Goal: Task Accomplishment & Management: Manage account settings

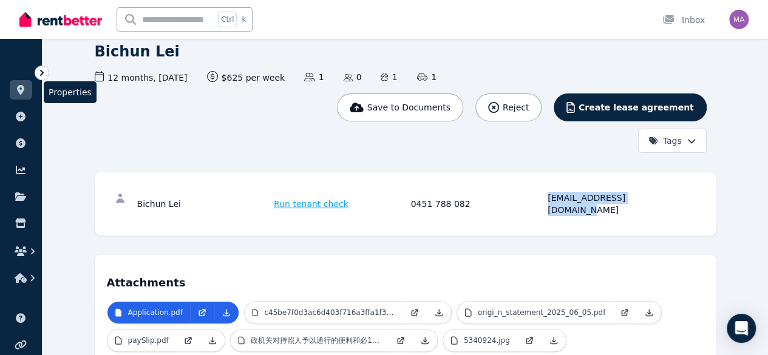
click at [20, 88] on icon at bounding box center [21, 90] width 12 height 10
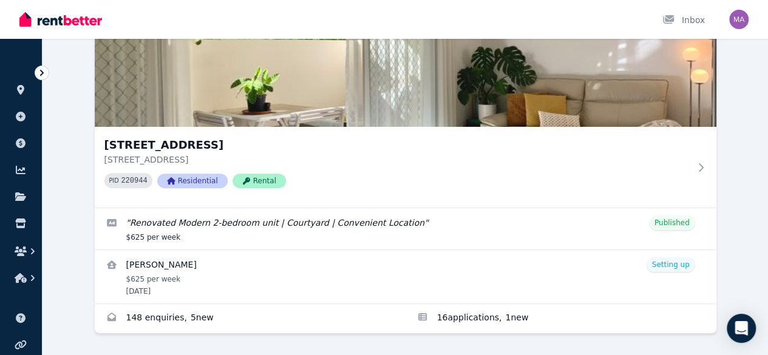
scroll to position [118, 0]
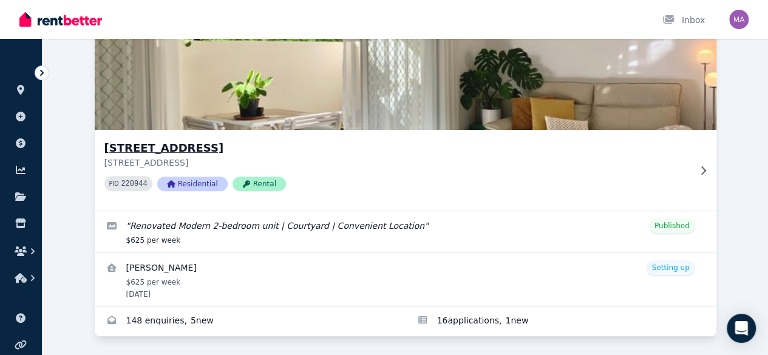
click at [697, 172] on icon at bounding box center [703, 171] width 12 height 10
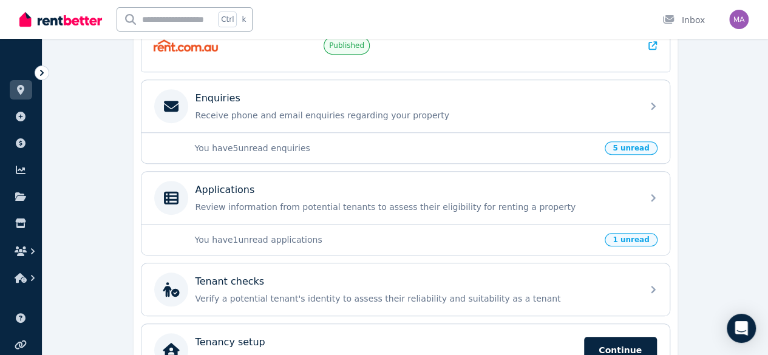
scroll to position [356, 0]
click at [268, 172] on div "Applications Review information from potential tenants to assess their eligibil…" at bounding box center [405, 197] width 528 height 52
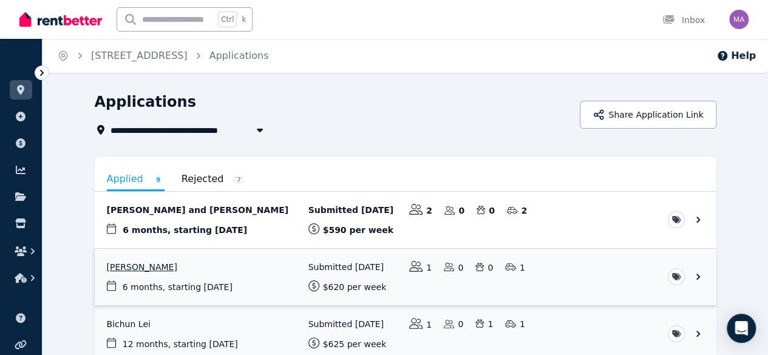
click at [101, 268] on link "View application: Nour Sinno" at bounding box center [406, 277] width 622 height 56
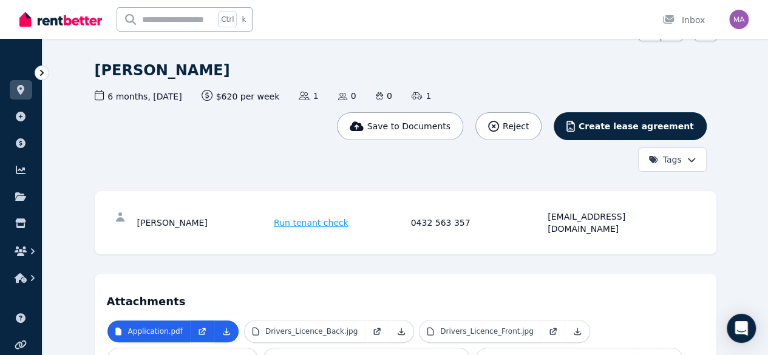
scroll to position [69, 0]
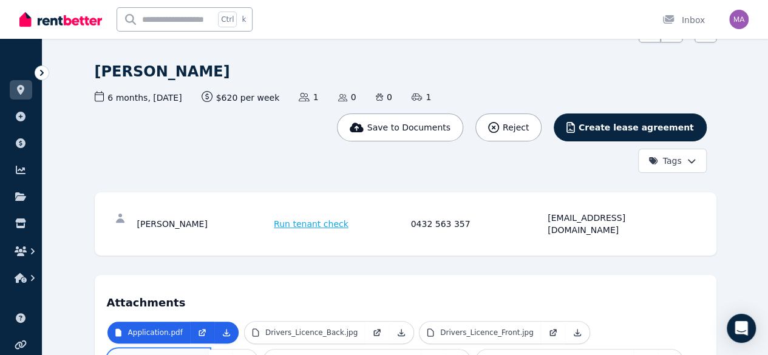
click at [210, 350] on link "IMMI_Visa_Grant.pdf" at bounding box center [158, 361] width 102 height 22
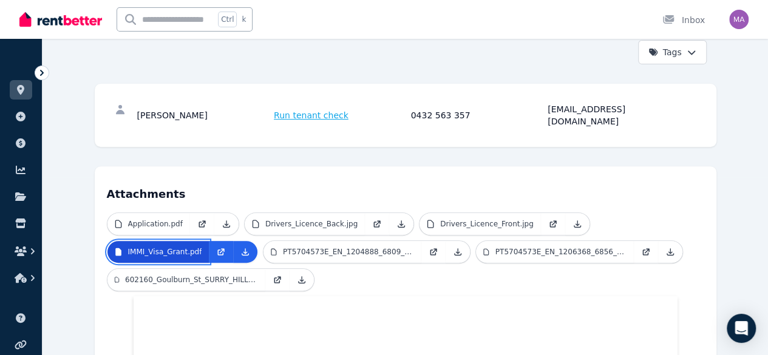
scroll to position [148, 0]
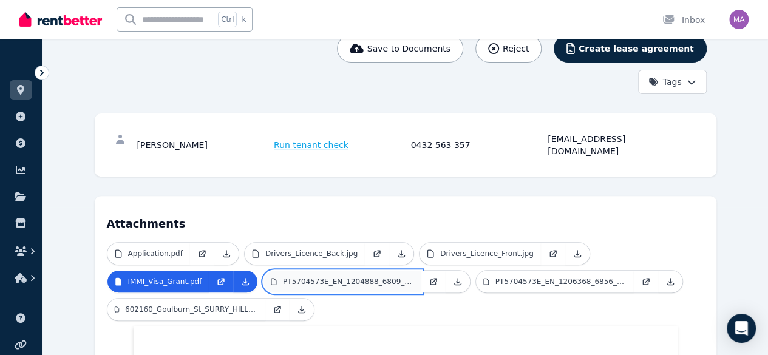
click at [264, 271] on link "PT5704573E_EN_1204888_6809_2236.pdf" at bounding box center [343, 282] width 158 height 22
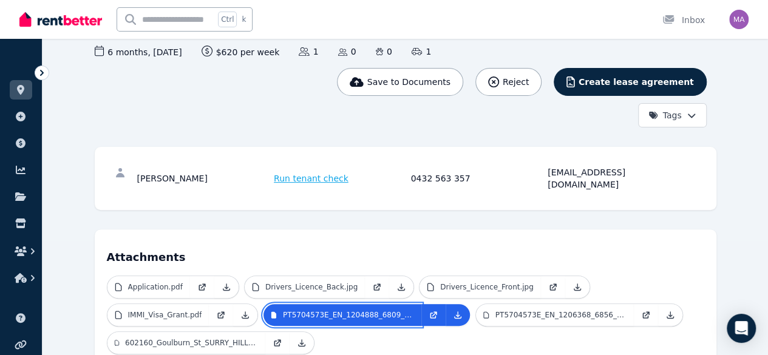
scroll to position [112, 0]
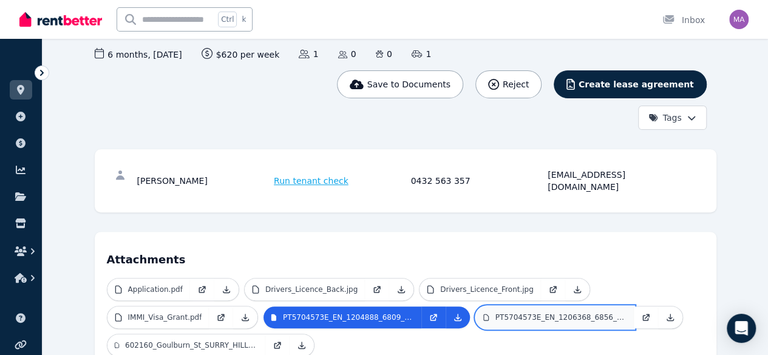
click at [476, 307] on link "PT5704573E_EN_1206368_6856_12652.pdf" at bounding box center [555, 318] width 158 height 22
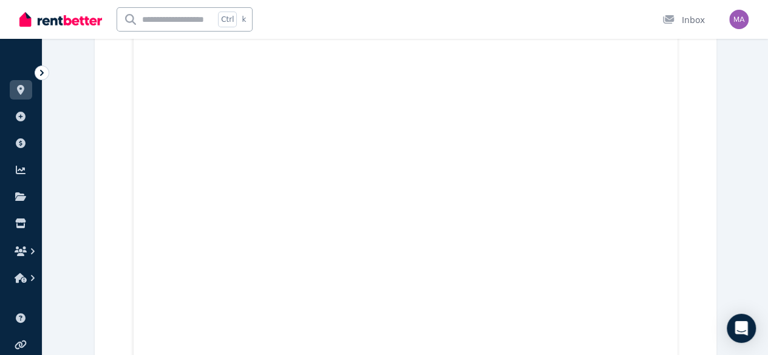
scroll to position [698, 0]
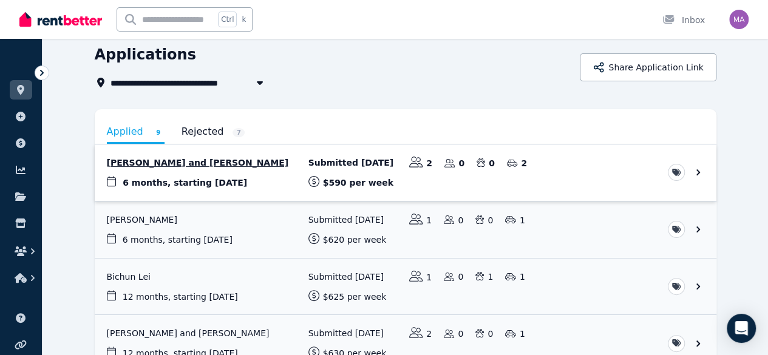
scroll to position [49, 0]
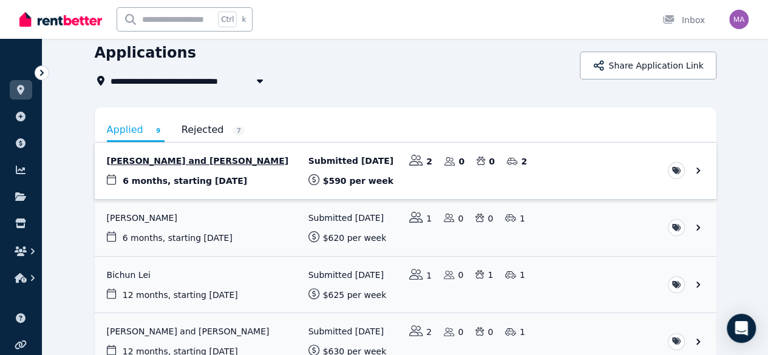
click at [149, 161] on link "View application: Armen Arakelian and Monique Negal" at bounding box center [406, 171] width 622 height 56
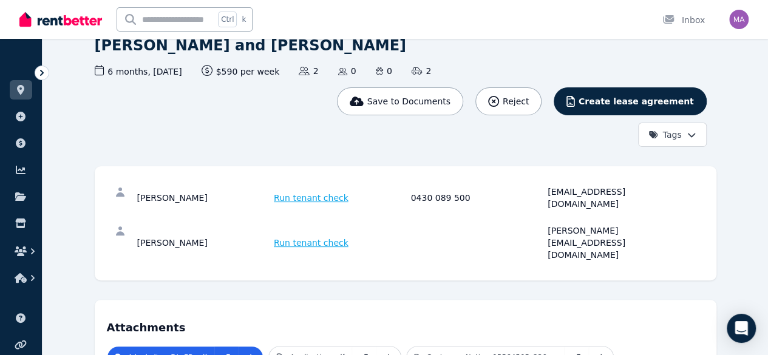
scroll to position [104, 0]
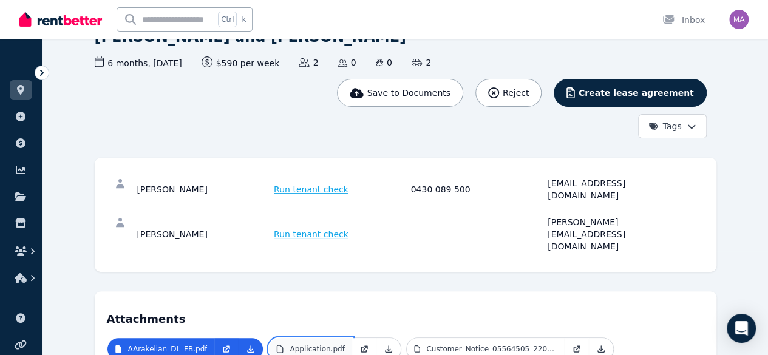
click at [290, 344] on p "Application.pdf" at bounding box center [317, 349] width 55 height 10
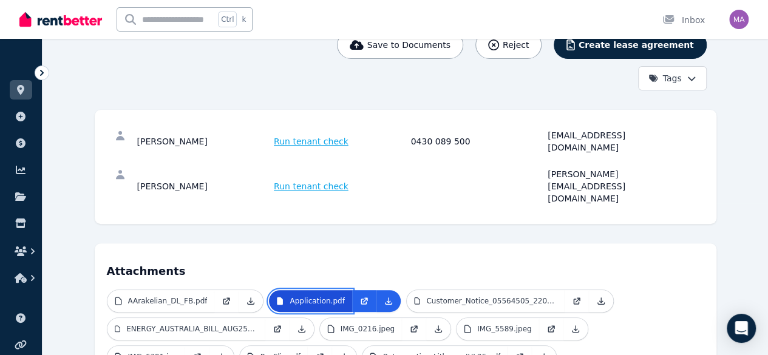
scroll to position [180, 0]
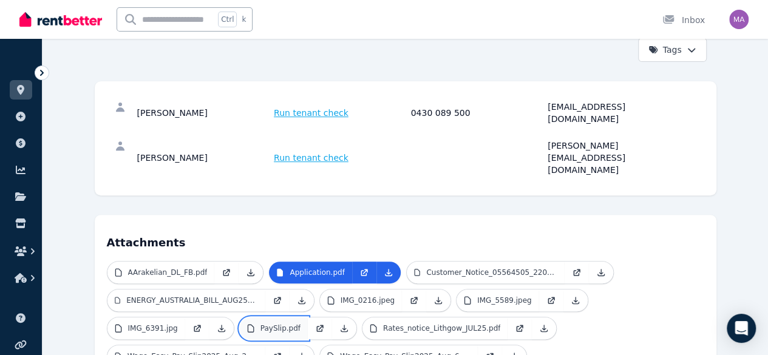
click at [261, 324] on p "PaySlip.pdf" at bounding box center [281, 329] width 40 height 10
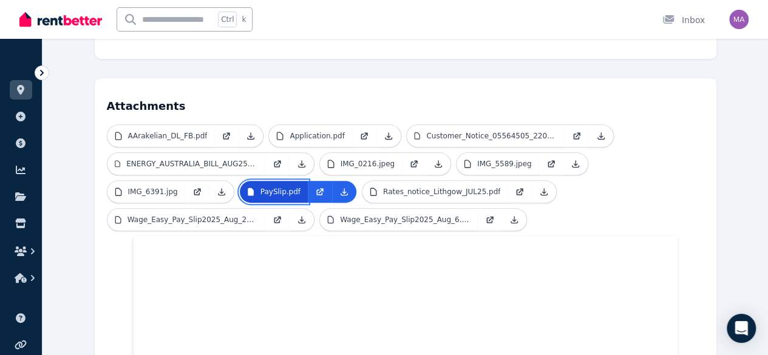
scroll to position [322, 0]
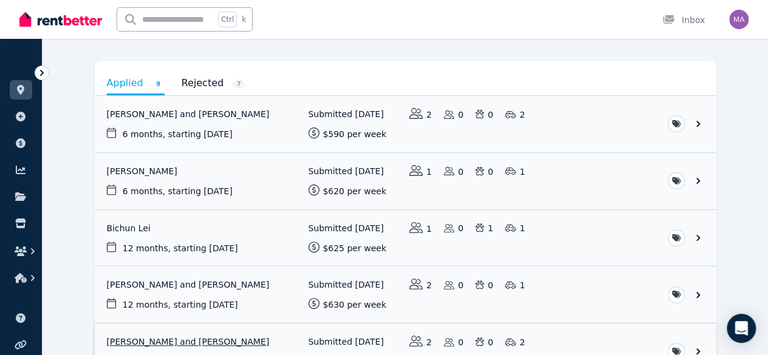
scroll to position [141, 0]
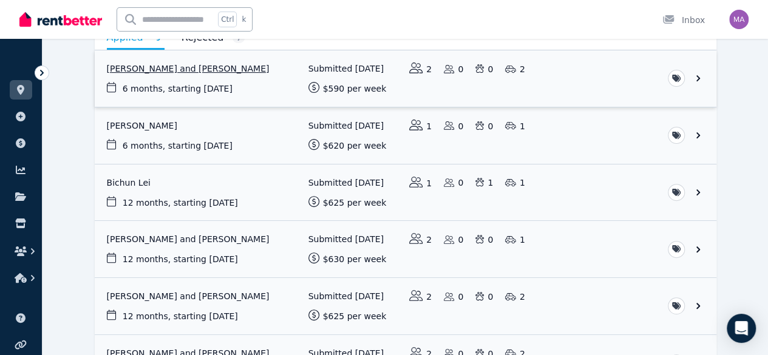
click at [717, 86] on link "View application: Armen Arakelian and Monique Negal" at bounding box center [406, 78] width 622 height 56
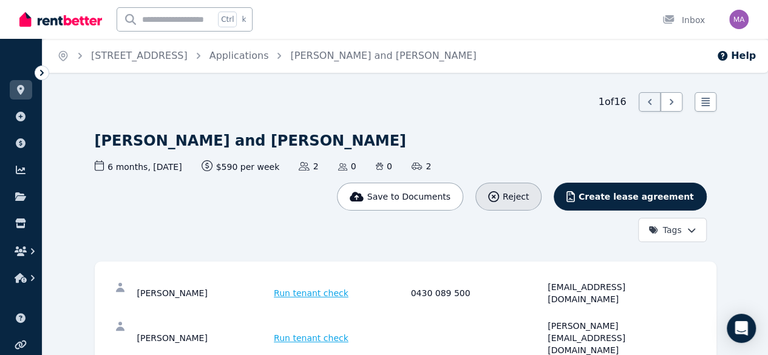
click at [542, 183] on button "Reject" at bounding box center [508, 197] width 66 height 28
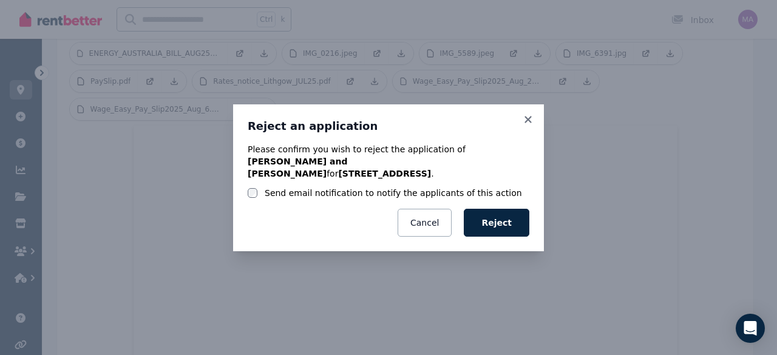
scroll to position [463, 0]
click at [474, 214] on button "Reject" at bounding box center [497, 223] width 66 height 28
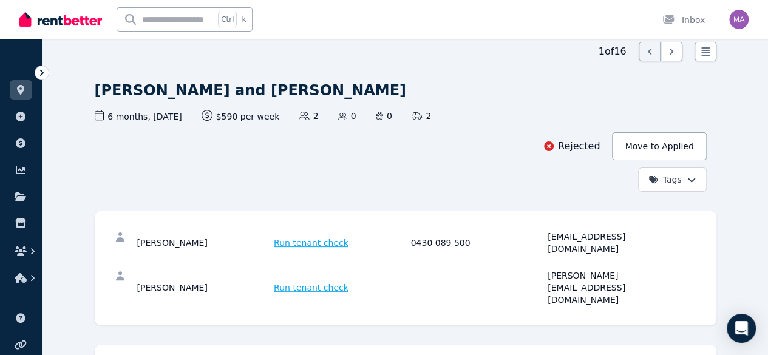
scroll to position [50, 0]
click at [19, 98] on link at bounding box center [21, 89] width 22 height 19
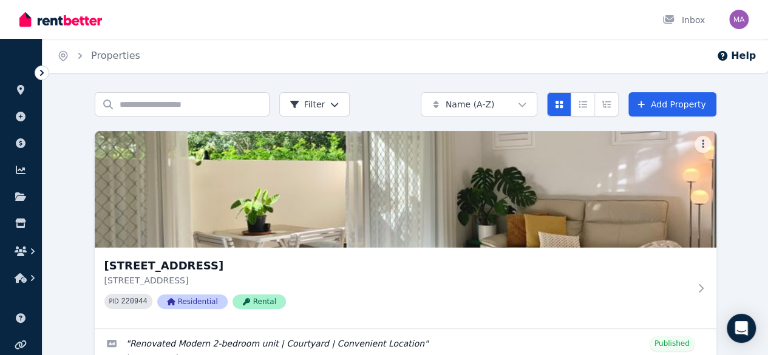
click at [151, 208] on img at bounding box center [406, 189] width 622 height 117
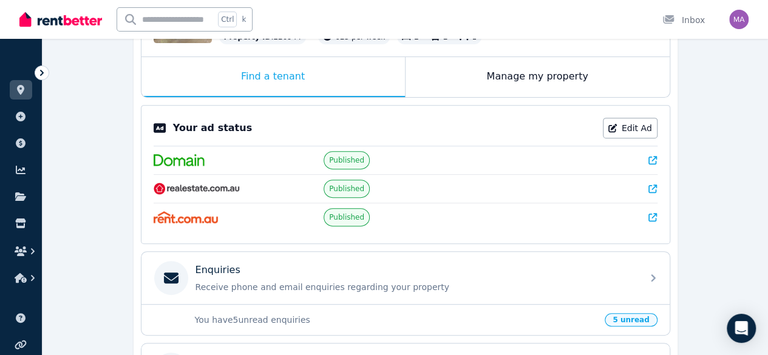
scroll to position [392, 0]
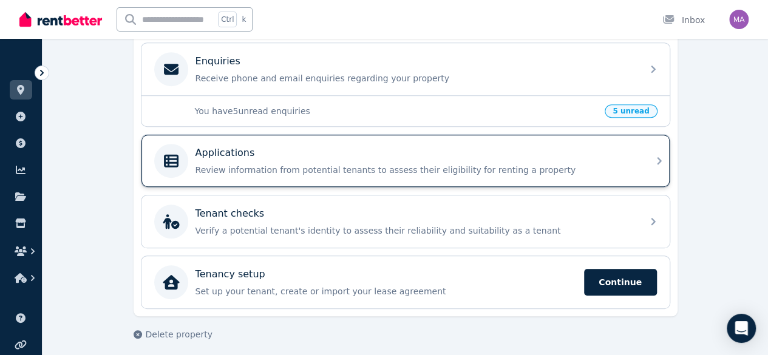
click at [503, 135] on div "Applications Review information from potential tenants to assess their eligibil…" at bounding box center [405, 161] width 528 height 52
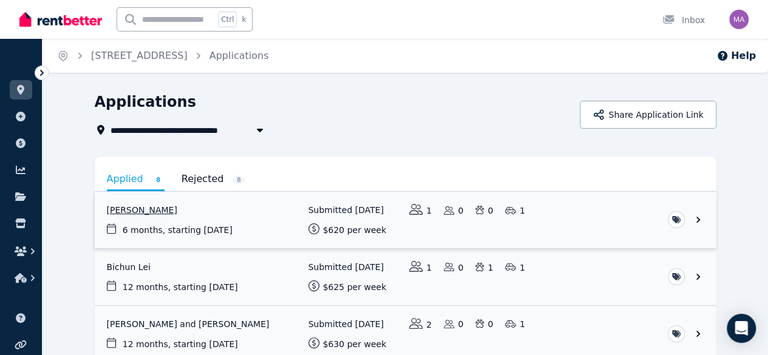
click at [717, 218] on link "View application: Nour Sinno" at bounding box center [406, 220] width 622 height 56
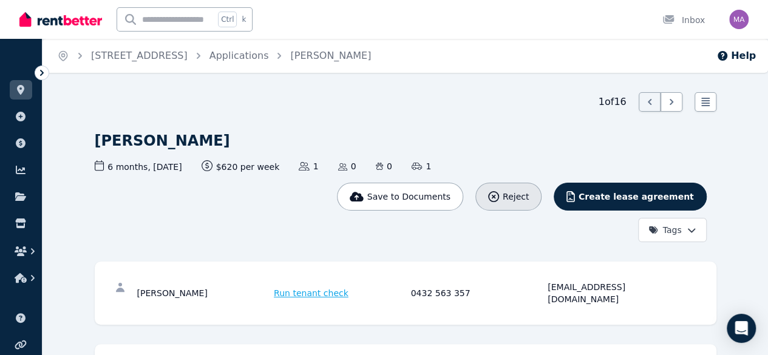
click at [542, 183] on button "Reject" at bounding box center [508, 197] width 66 height 28
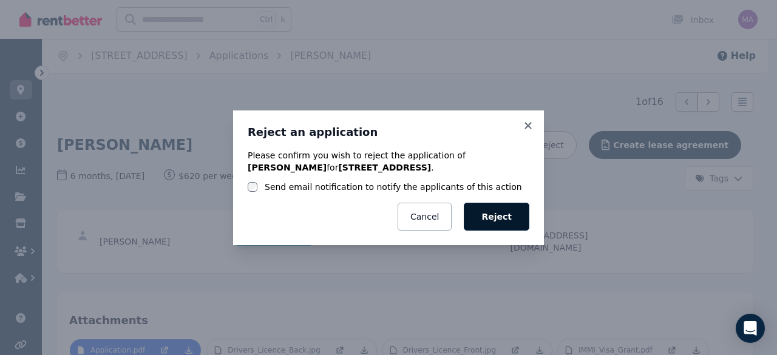
click at [497, 223] on button "Reject" at bounding box center [497, 217] width 66 height 28
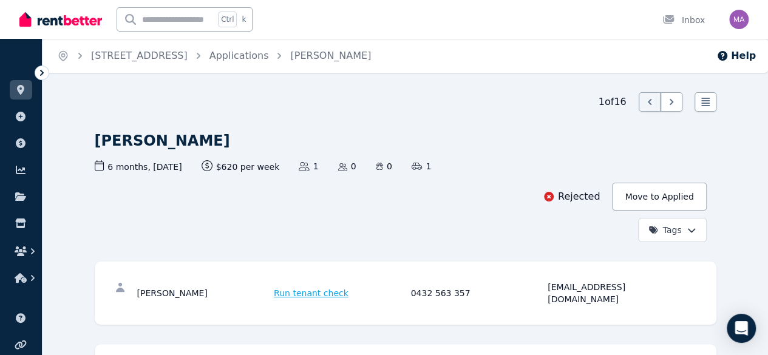
click at [40, 78] on icon at bounding box center [42, 73] width 12 height 12
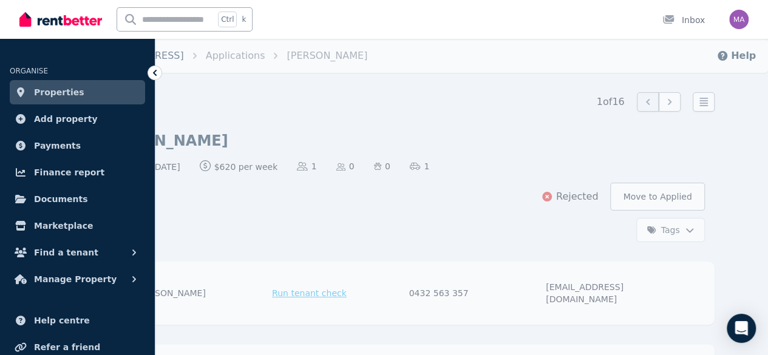
click at [184, 61] on link "[STREET_ADDRESS]" at bounding box center [135, 56] width 97 height 12
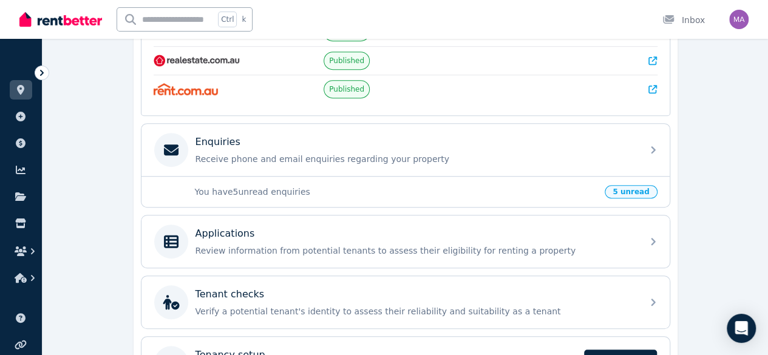
scroll to position [316, 0]
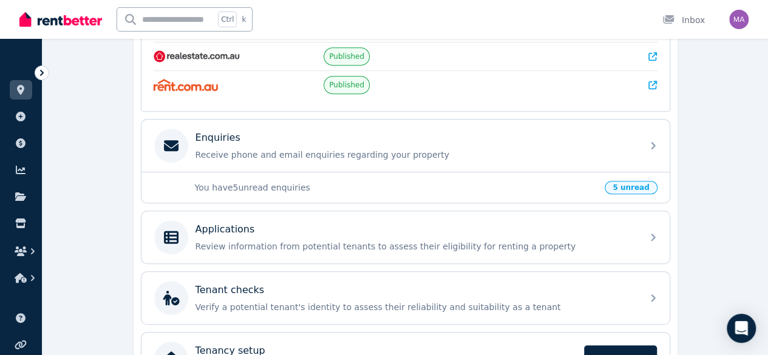
click at [296, 249] on div "Applications Review information from potential tenants to assess their eligibil…" at bounding box center [394, 237] width 481 height 34
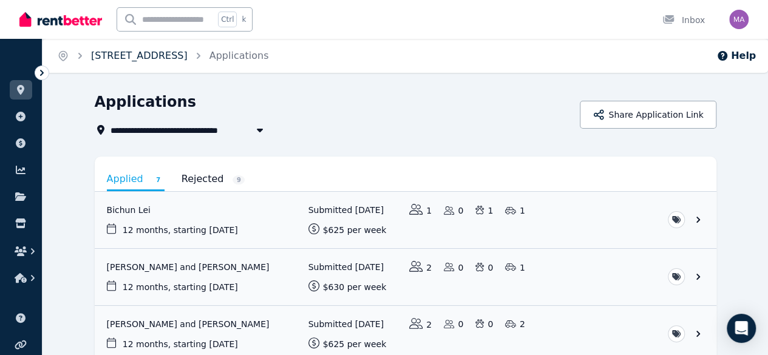
click at [188, 59] on link "[STREET_ADDRESS]" at bounding box center [139, 56] width 97 height 12
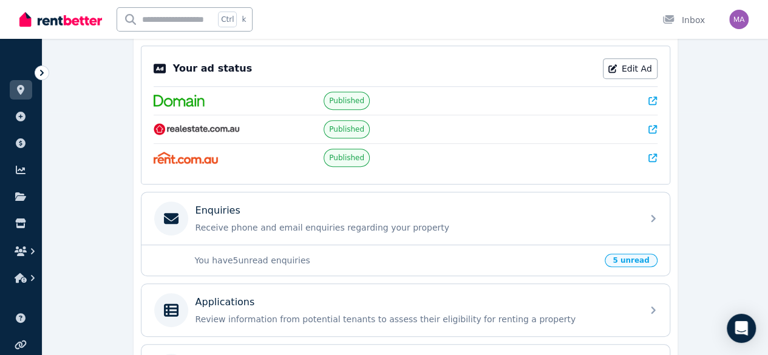
scroll to position [244, 0]
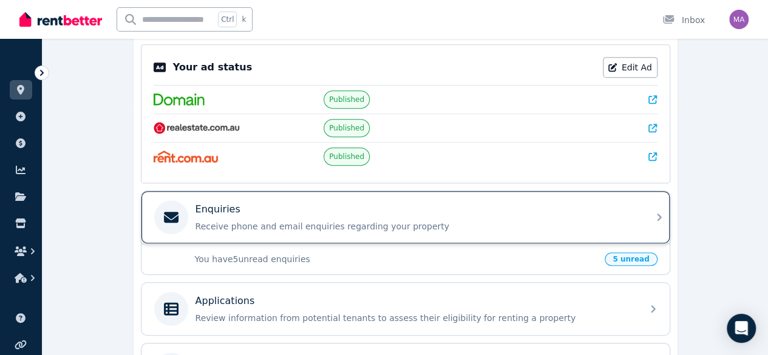
click at [239, 214] on div "Enquiries Receive phone and email enquiries regarding your property" at bounding box center [416, 217] width 440 height 30
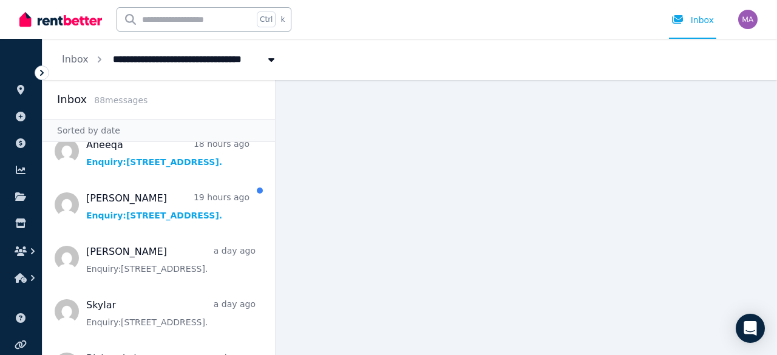
scroll to position [181, 0]
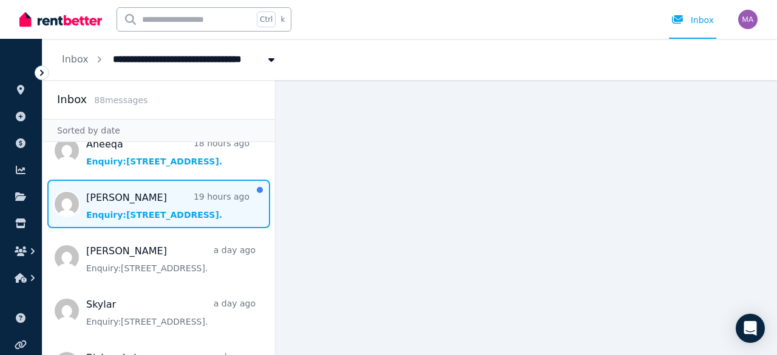
click at [170, 216] on span "Message list" at bounding box center [159, 204] width 233 height 49
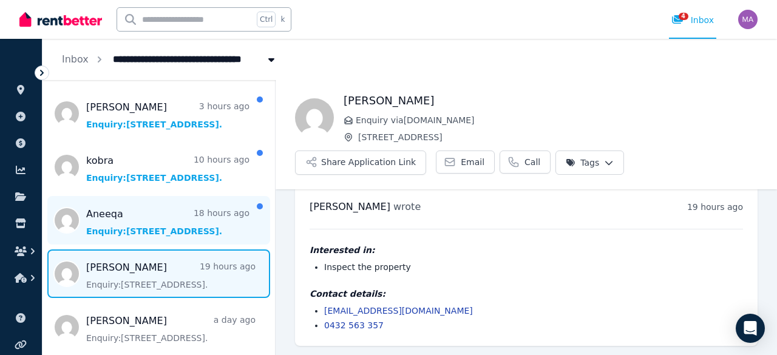
scroll to position [112, 0]
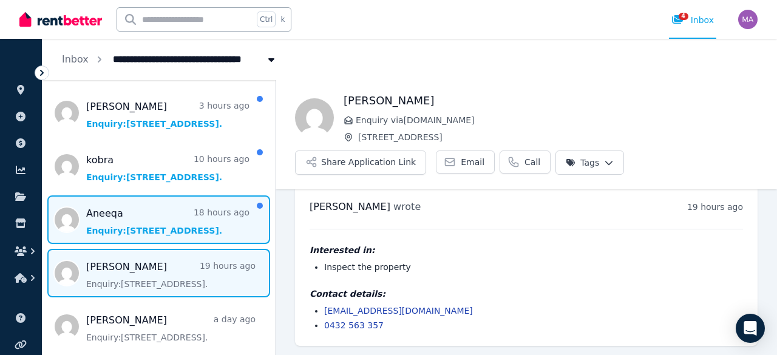
click at [177, 214] on span "Message list" at bounding box center [159, 220] width 233 height 49
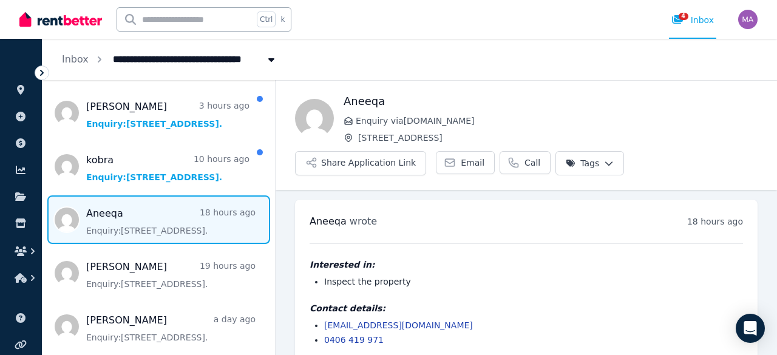
scroll to position [15, 0]
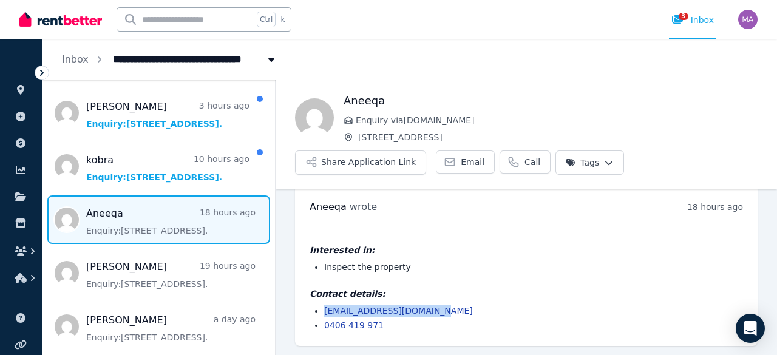
drag, startPoint x: 434, startPoint y: 313, endPoint x: 325, endPoint y: 312, distance: 108.1
click at [325, 312] on li "[EMAIL_ADDRESS][DOMAIN_NAME]" at bounding box center [533, 311] width 419 height 12
copy link "[EMAIL_ADDRESS][DOMAIN_NAME]"
click at [239, 220] on span "Message list" at bounding box center [159, 220] width 233 height 49
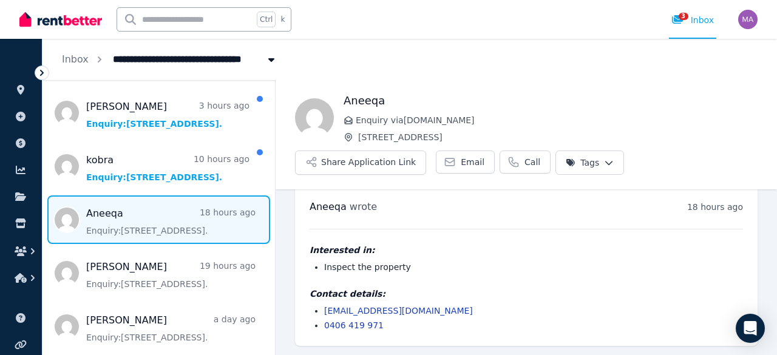
click at [610, 154] on div "Aneeqa Enquiry via [DOMAIN_NAME] [STREET_ADDRESS] Share Application Link Email …" at bounding box center [527, 133] width 502 height 83
click at [593, 162] on html "**********" at bounding box center [388, 177] width 777 height 355
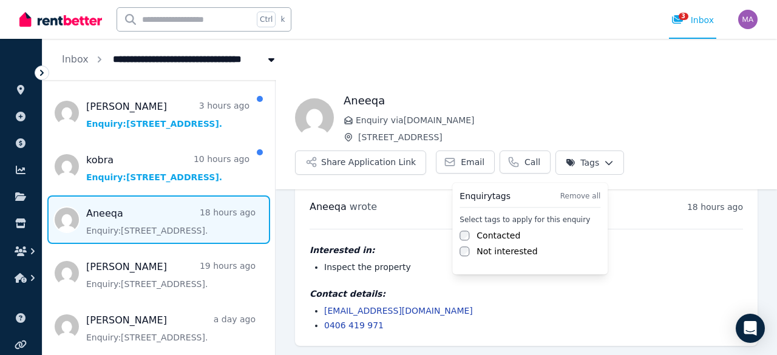
click at [503, 234] on label "Contacted" at bounding box center [499, 236] width 44 height 12
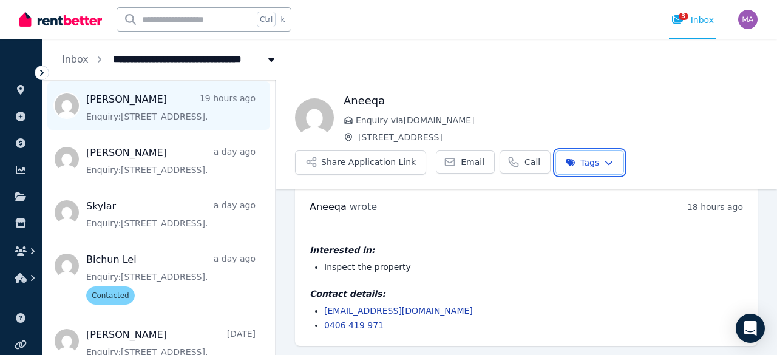
scroll to position [290, 0]
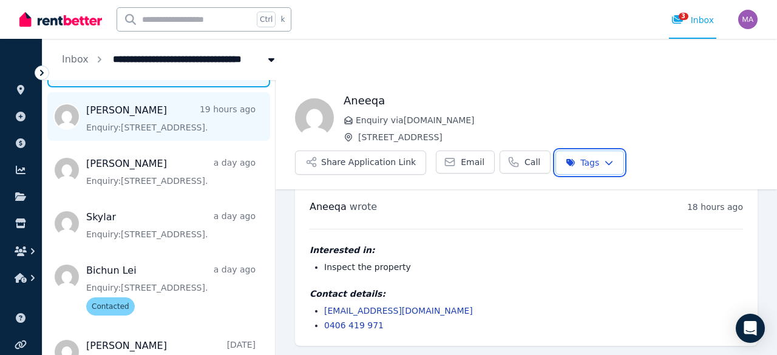
drag, startPoint x: 269, startPoint y: 117, endPoint x: 265, endPoint y: 131, distance: 13.8
click at [265, 131] on html "**********" at bounding box center [388, 177] width 777 height 355
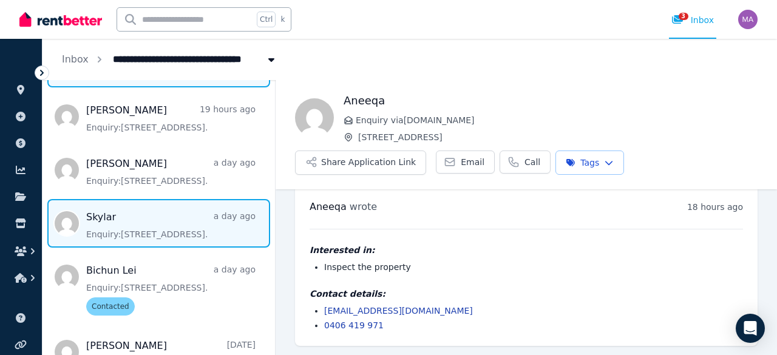
click at [125, 237] on span "Message list" at bounding box center [159, 223] width 233 height 49
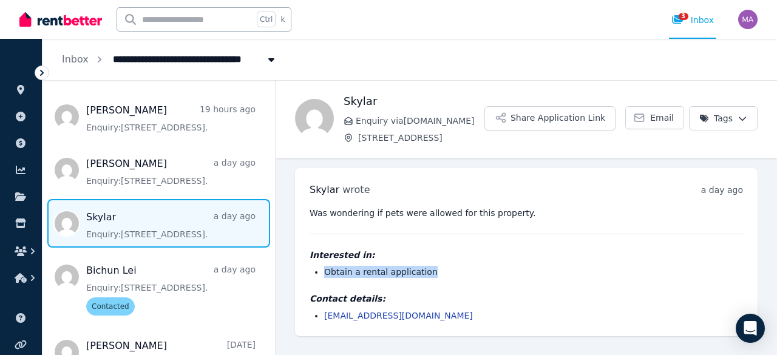
drag, startPoint x: 426, startPoint y: 273, endPoint x: 325, endPoint y: 273, distance: 100.8
click at [325, 273] on li "Obtain a rental application" at bounding box center [533, 272] width 419 height 12
copy li "Obtain a rental application"
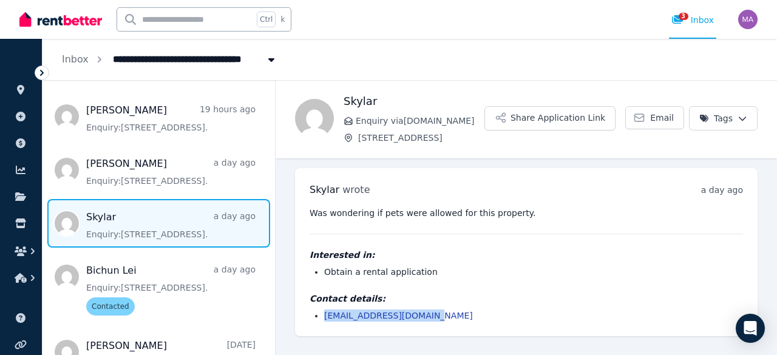
drag, startPoint x: 427, startPoint y: 315, endPoint x: 324, endPoint y: 310, distance: 102.7
click at [324, 310] on li "[EMAIL_ADDRESS][DOMAIN_NAME]" at bounding box center [533, 316] width 419 height 12
copy link "[EMAIL_ADDRESS][DOMAIN_NAME]"
click at [718, 117] on html "**********" at bounding box center [388, 177] width 777 height 355
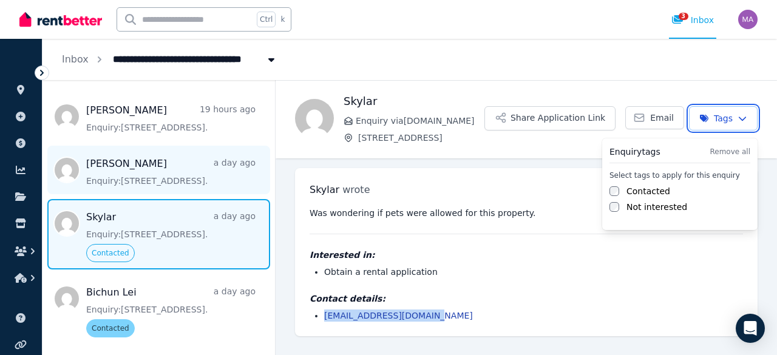
click at [147, 185] on html "**********" at bounding box center [388, 177] width 777 height 355
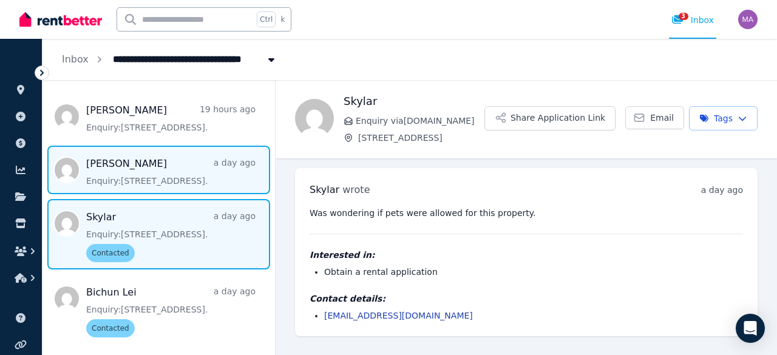
click at [158, 168] on span "Message list" at bounding box center [159, 170] width 233 height 49
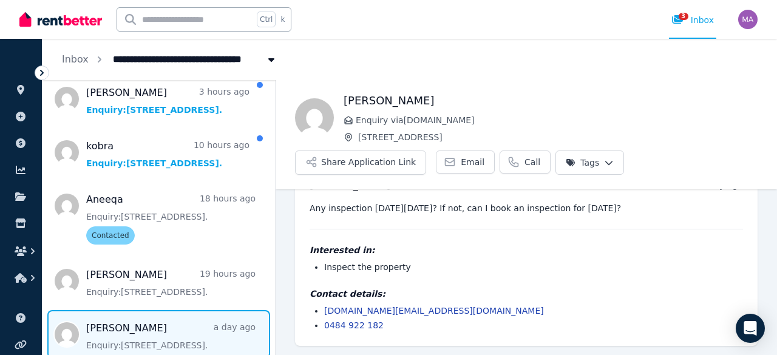
scroll to position [120, 0]
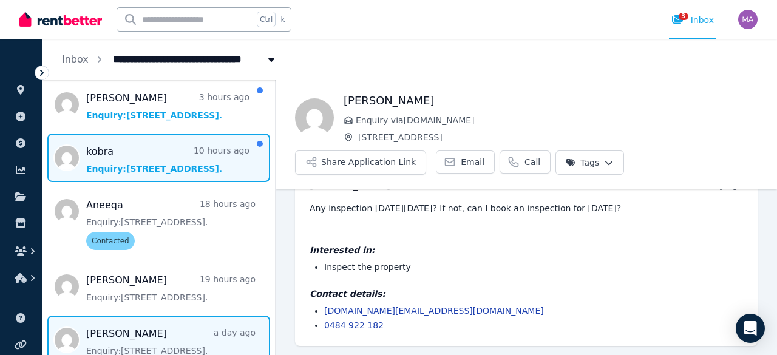
click at [161, 149] on span "Message list" at bounding box center [159, 158] width 233 height 49
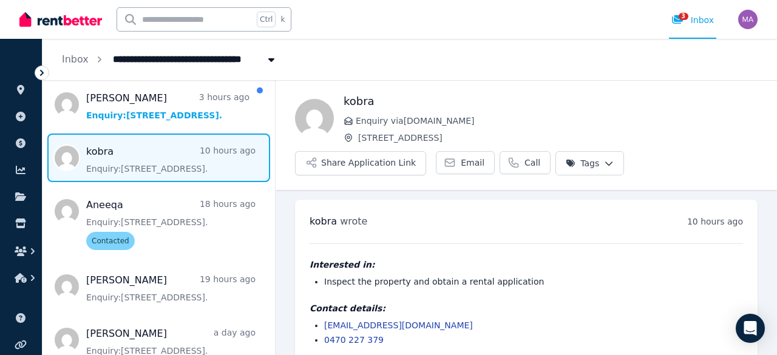
scroll to position [15, 0]
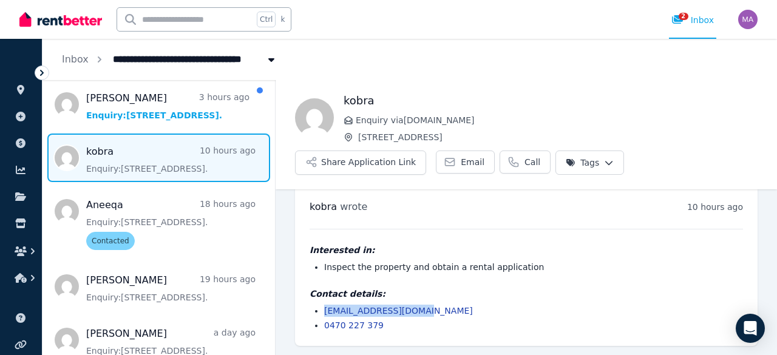
drag, startPoint x: 418, startPoint y: 311, endPoint x: 325, endPoint y: 313, distance: 92.3
click at [325, 313] on li "[EMAIL_ADDRESS][DOMAIN_NAME]" at bounding box center [533, 311] width 419 height 12
copy link "[EMAIL_ADDRESS][DOMAIN_NAME]"
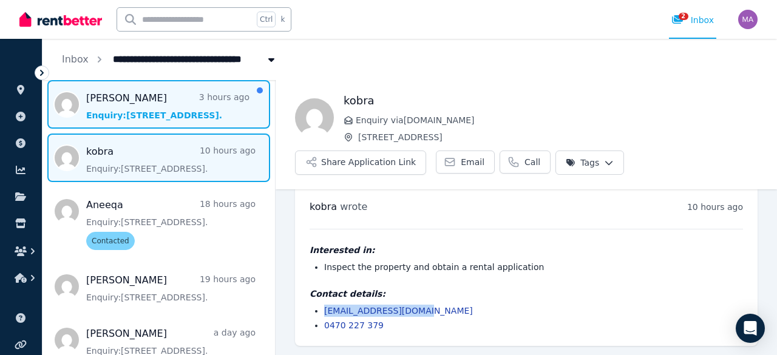
click at [183, 104] on span "Message list" at bounding box center [159, 104] width 233 height 49
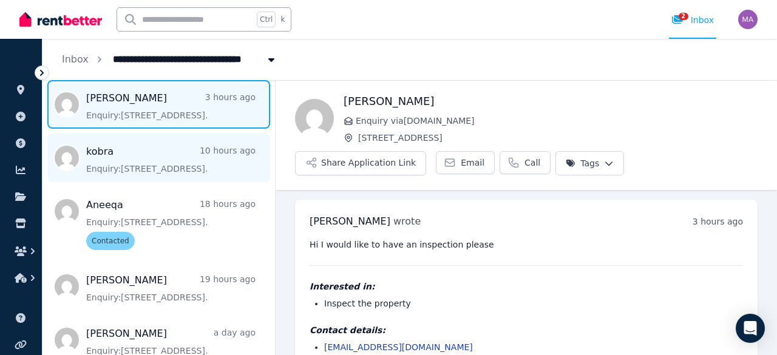
scroll to position [36, 0]
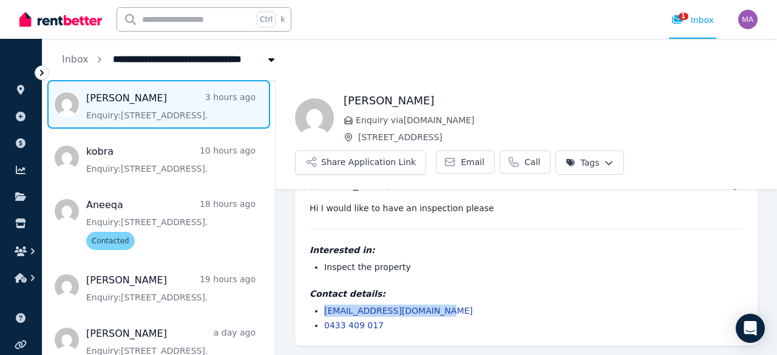
drag, startPoint x: 437, startPoint y: 310, endPoint x: 326, endPoint y: 300, distance: 111.6
click at [326, 300] on div "Contact details: [EMAIL_ADDRESS][DOMAIN_NAME] 0433 409 017" at bounding box center [527, 310] width 434 height 44
copy link "[EMAIL_ADDRESS][DOMAIN_NAME]"
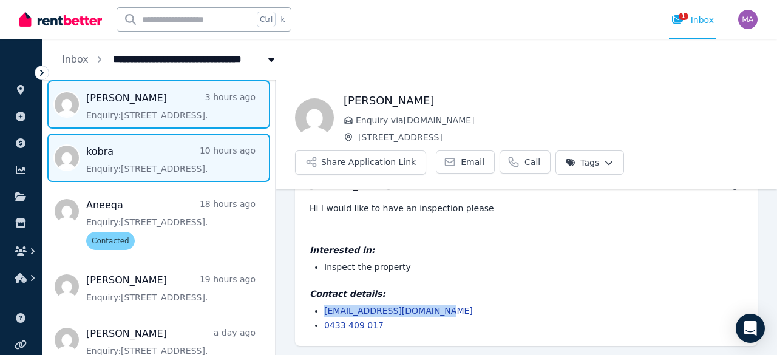
click at [169, 163] on span "Message list" at bounding box center [159, 158] width 233 height 49
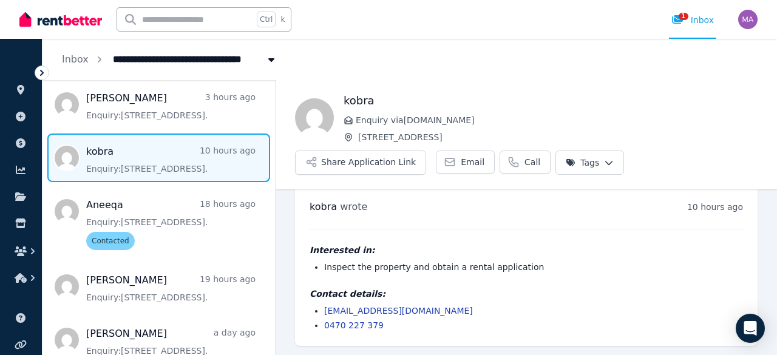
click at [581, 165] on html "**********" at bounding box center [388, 177] width 777 height 355
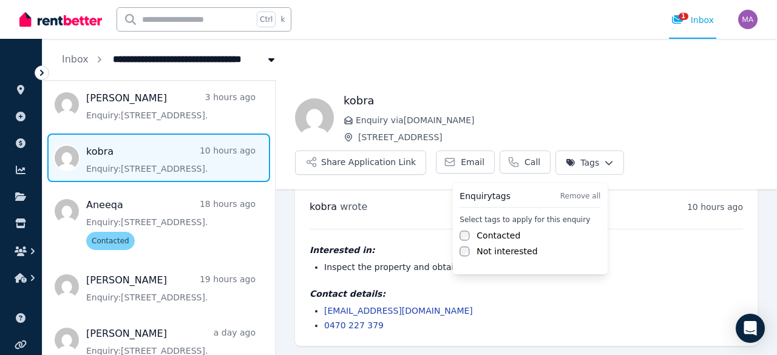
click at [489, 239] on label "Contacted" at bounding box center [499, 236] width 44 height 12
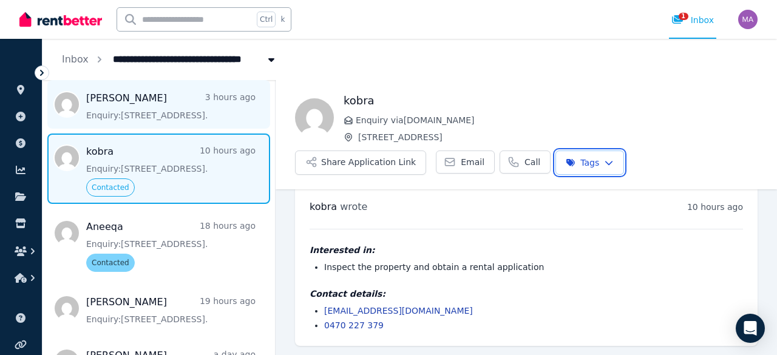
click at [174, 105] on html "**********" at bounding box center [388, 177] width 777 height 355
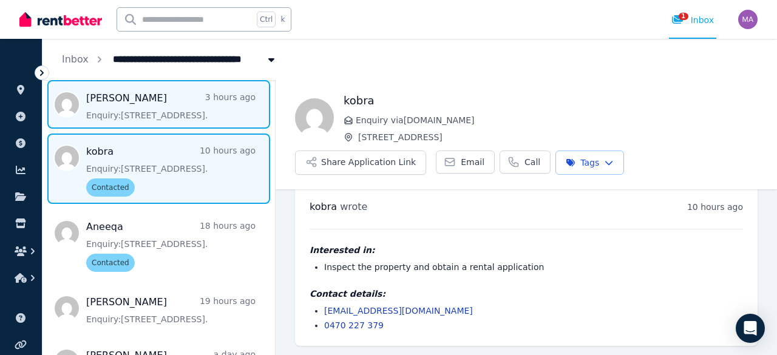
click at [144, 106] on span "Message list" at bounding box center [159, 104] width 233 height 49
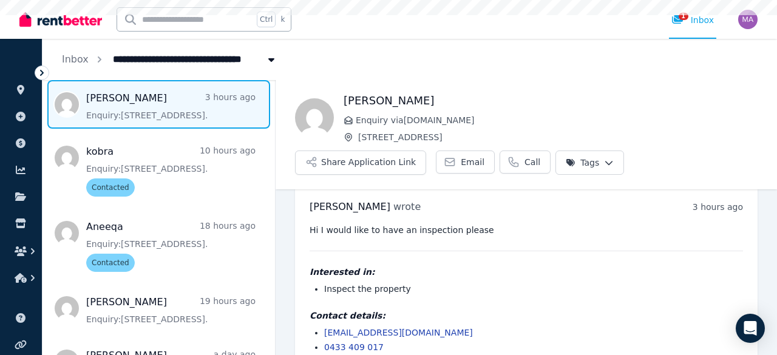
scroll to position [36, 0]
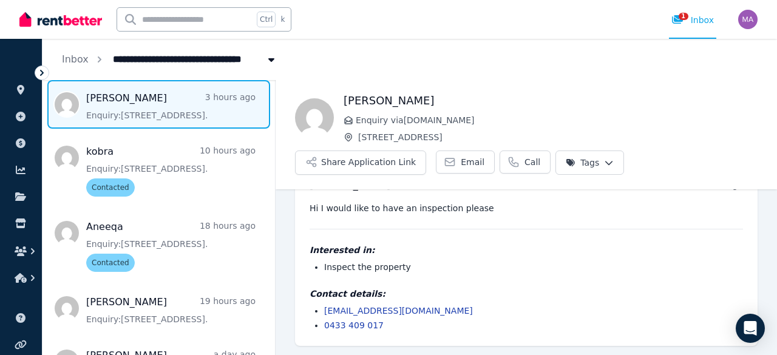
click at [578, 169] on html "**********" at bounding box center [388, 177] width 777 height 355
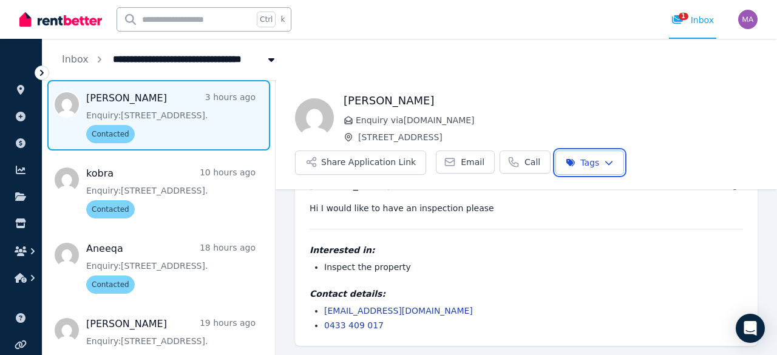
click at [272, 87] on html "**********" at bounding box center [388, 177] width 777 height 355
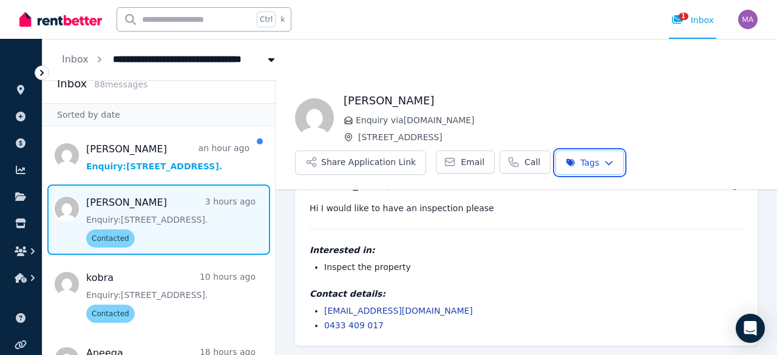
scroll to position [0, 0]
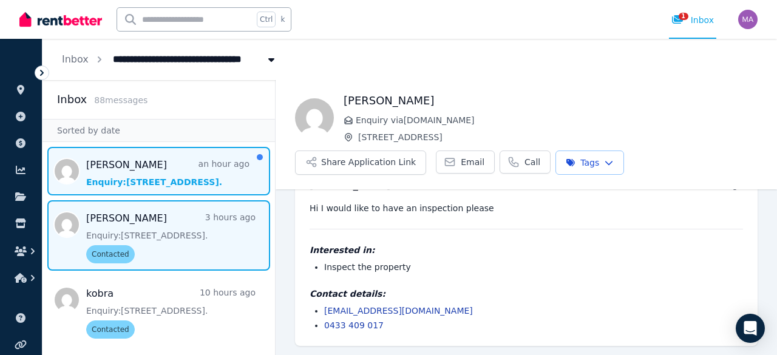
click at [155, 161] on span "Message list" at bounding box center [159, 171] width 233 height 49
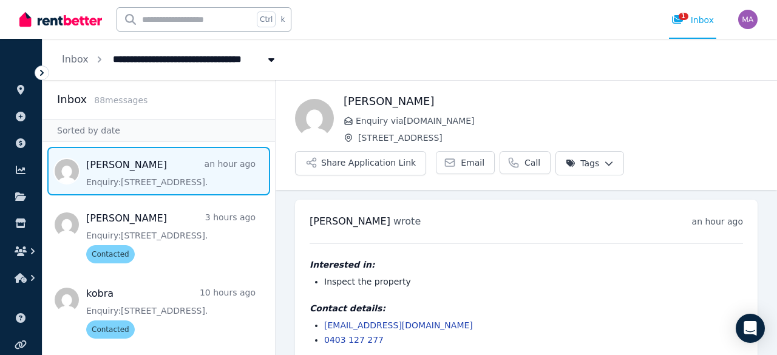
scroll to position [15, 0]
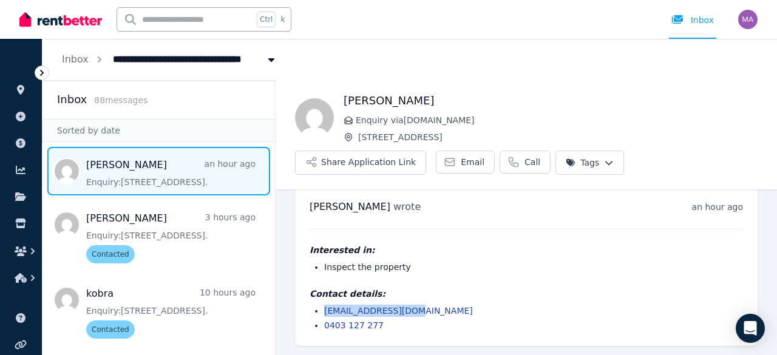
drag, startPoint x: 415, startPoint y: 312, endPoint x: 324, endPoint y: 309, distance: 91.1
click at [324, 309] on li "[EMAIL_ADDRESS][DOMAIN_NAME]" at bounding box center [533, 311] width 419 height 12
copy link "[EMAIL_ADDRESS][DOMAIN_NAME]"
click at [579, 167] on html "**********" at bounding box center [388, 177] width 777 height 355
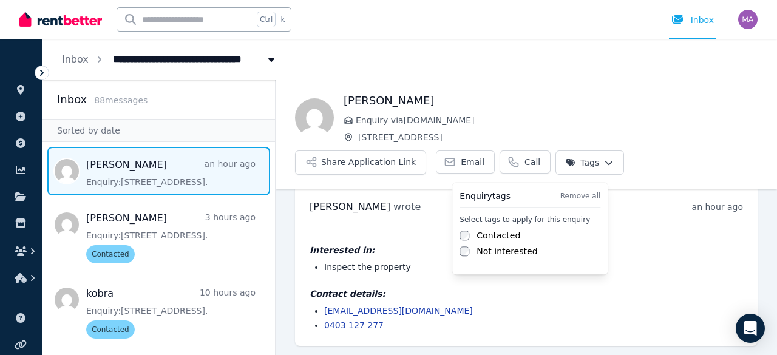
click at [490, 234] on label "Contacted" at bounding box center [499, 236] width 44 height 12
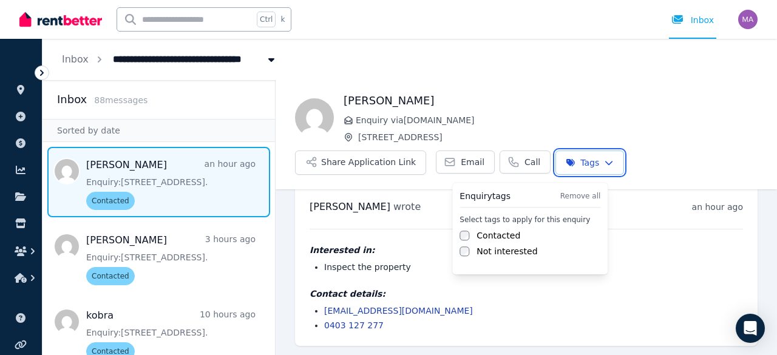
click at [141, 56] on html "**********" at bounding box center [388, 177] width 777 height 355
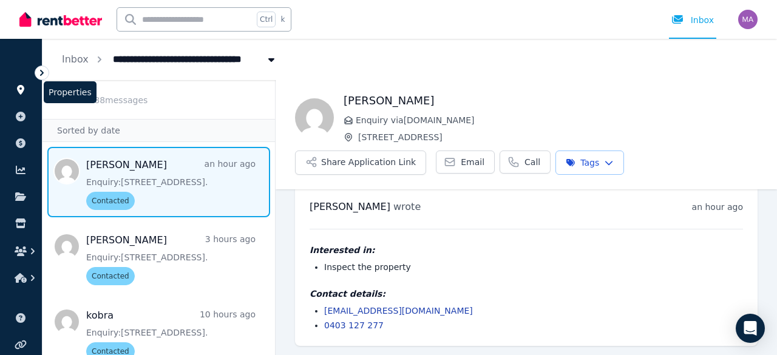
click at [10, 88] on link at bounding box center [21, 89] width 22 height 19
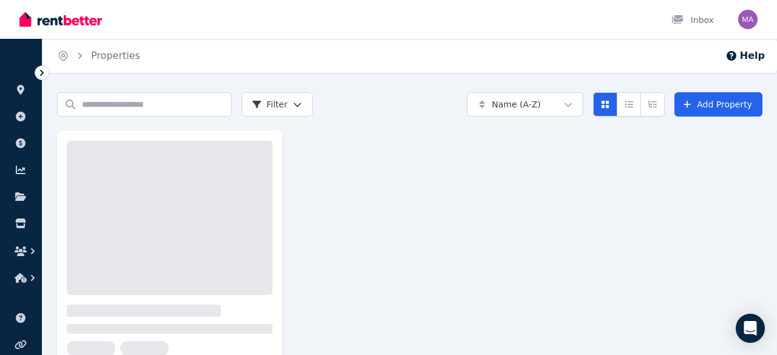
click at [12, 88] on link at bounding box center [21, 89] width 22 height 19
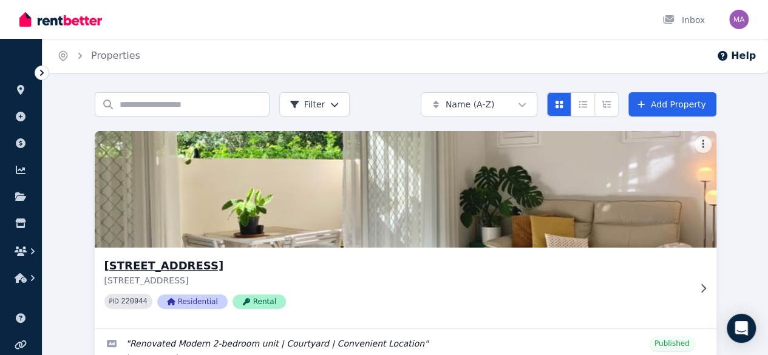
click at [180, 233] on img at bounding box center [405, 189] width 653 height 123
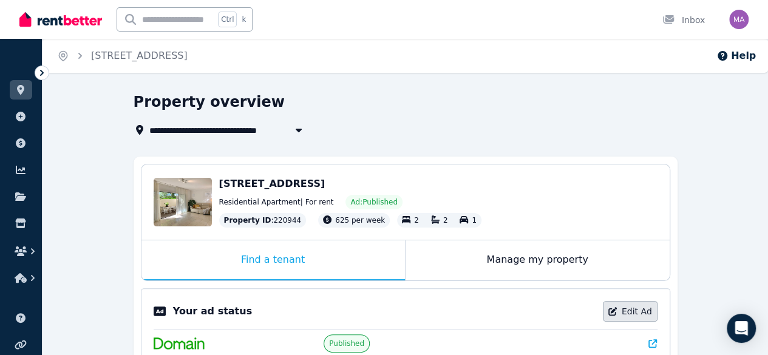
click at [642, 307] on link "Edit Ad" at bounding box center [630, 311] width 55 height 21
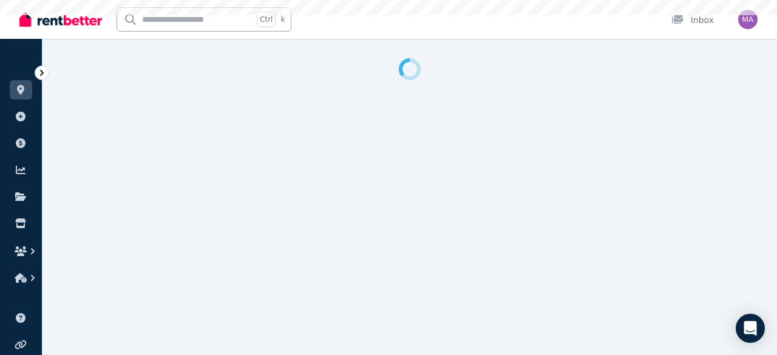
select select "**********"
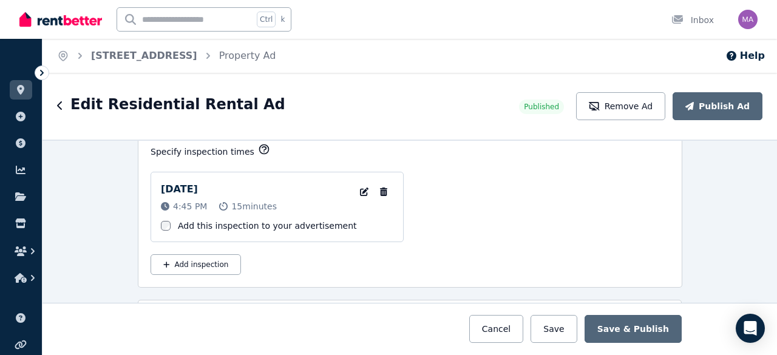
scroll to position [1987, 0]
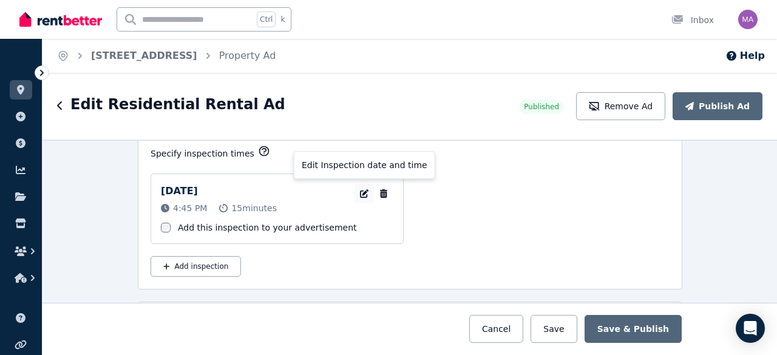
click at [362, 189] on icon "button" at bounding box center [364, 193] width 12 height 9
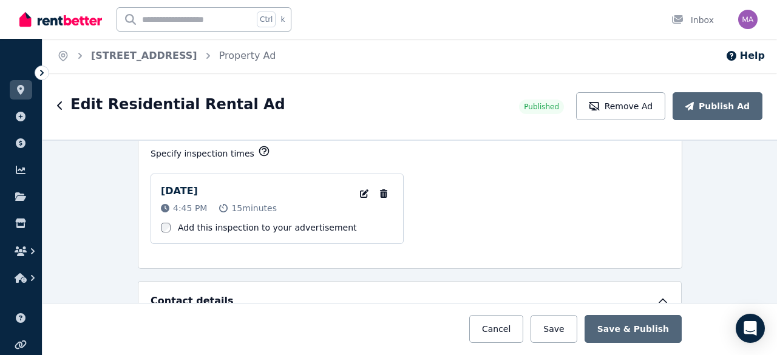
select select "**"
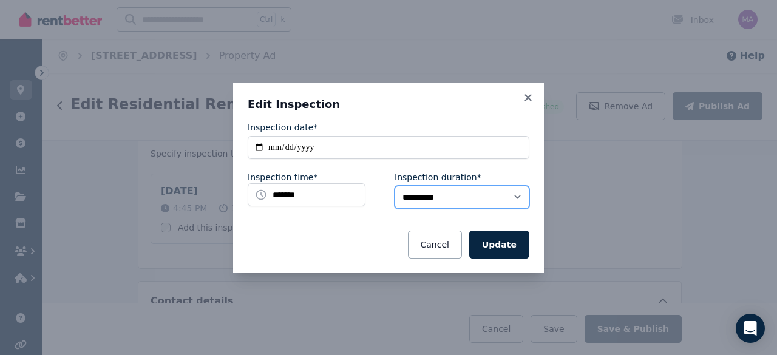
click at [460, 202] on select "**********" at bounding box center [462, 197] width 135 height 23
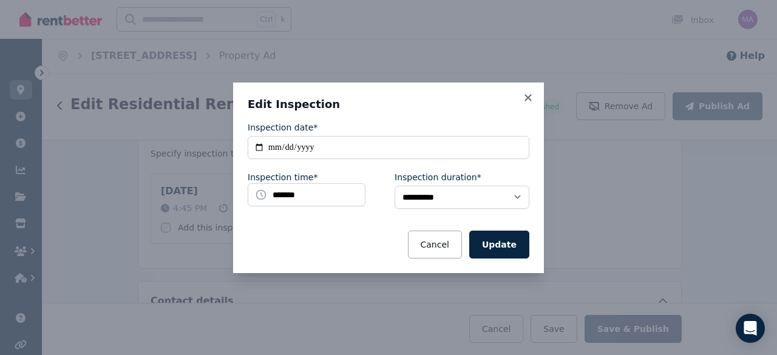
click at [388, 236] on div "Cancel Update" at bounding box center [389, 245] width 282 height 28
click at [528, 99] on icon at bounding box center [528, 97] width 7 height 7
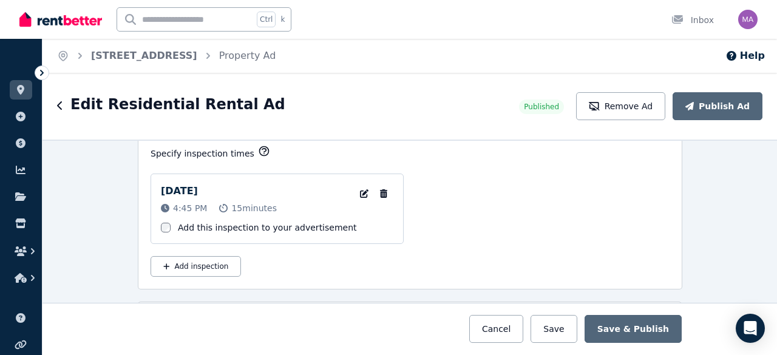
click at [506, 217] on div "[DATE] 4:45 PM 15 minutes Edit Inspection date and time Remove Inspection Add t…" at bounding box center [410, 209] width 519 height 70
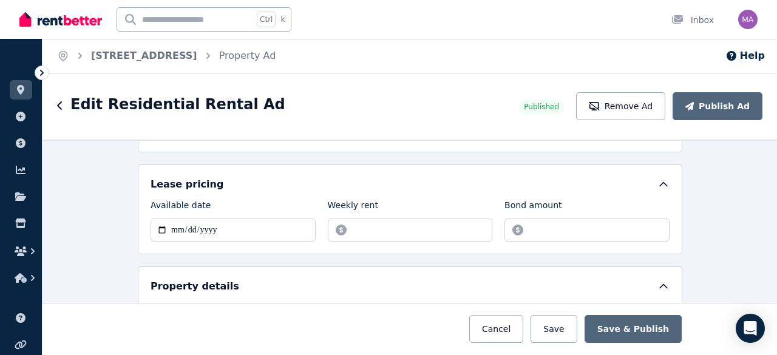
scroll to position [366, 0]
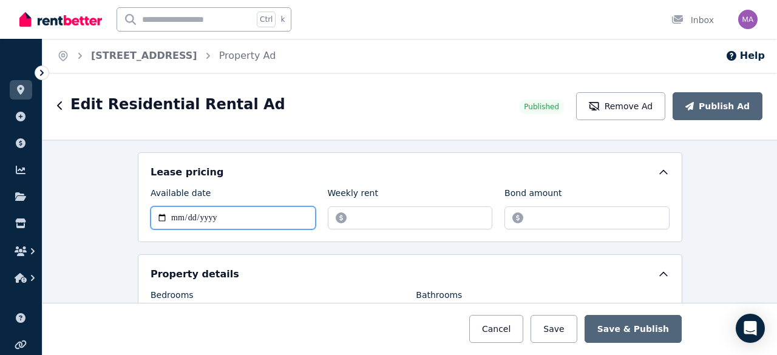
click at [180, 212] on input "**********" at bounding box center [233, 217] width 165 height 23
click at [175, 213] on input "**********" at bounding box center [233, 217] width 165 height 23
type input "**********"
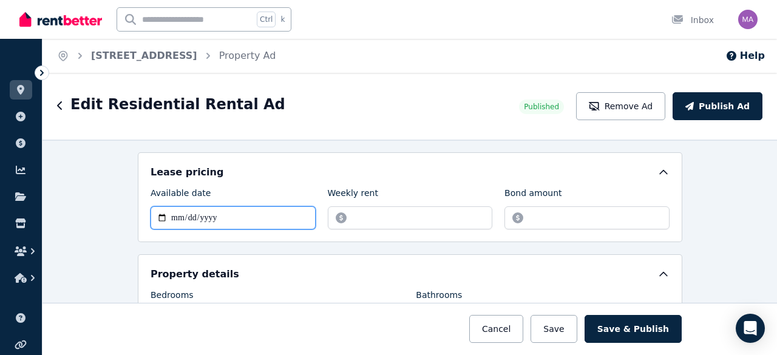
click at [172, 214] on input "**********" at bounding box center [233, 217] width 165 height 23
click at [232, 165] on div "Lease pricing" at bounding box center [410, 172] width 519 height 15
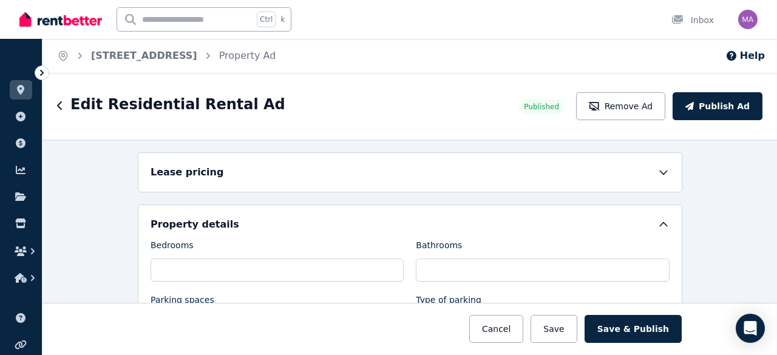
click at [238, 173] on div "Lease pricing" at bounding box center [410, 172] width 519 height 15
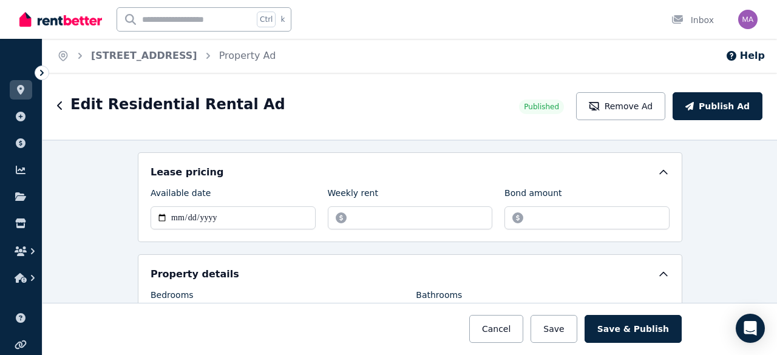
click at [98, 253] on div "**********" at bounding box center [410, 248] width 735 height 216
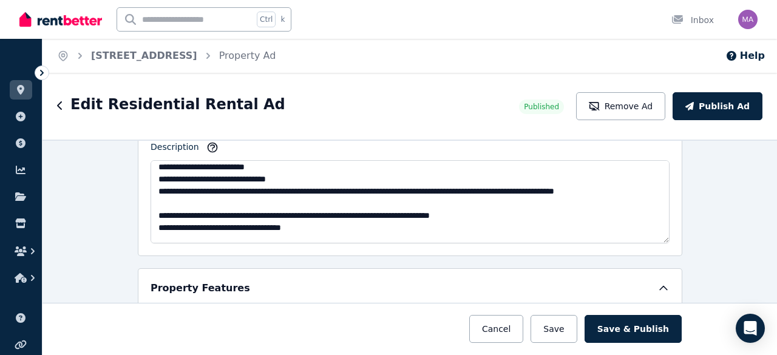
scroll to position [273, 0]
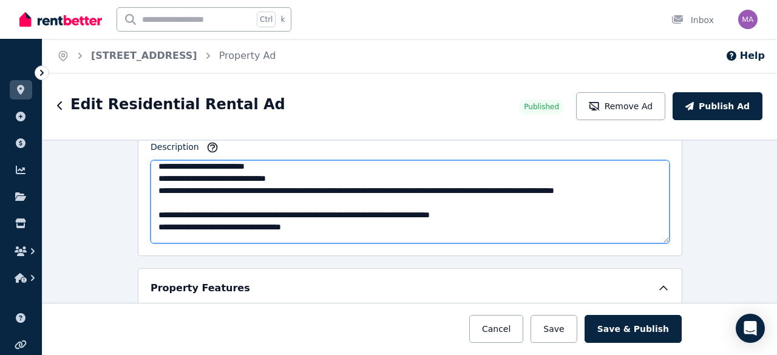
click at [225, 163] on textarea "Description" at bounding box center [410, 201] width 519 height 83
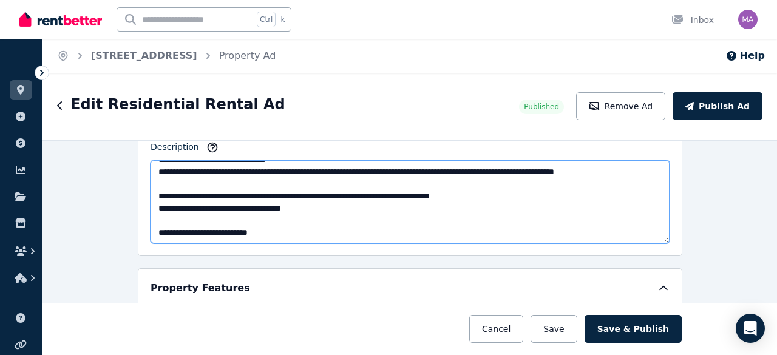
drag, startPoint x: 306, startPoint y: 228, endPoint x: 148, endPoint y: 228, distance: 158.5
click at [151, 228] on textarea "Description" at bounding box center [410, 201] width 519 height 83
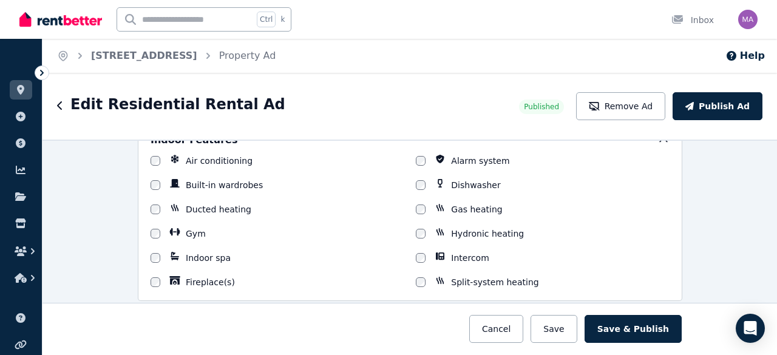
scroll to position [1002, 0]
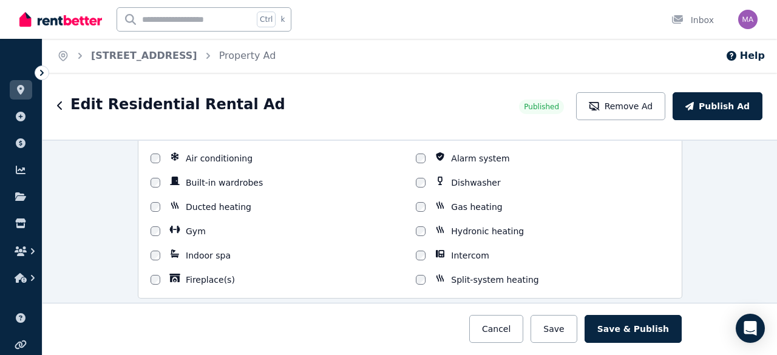
type textarea "**********"
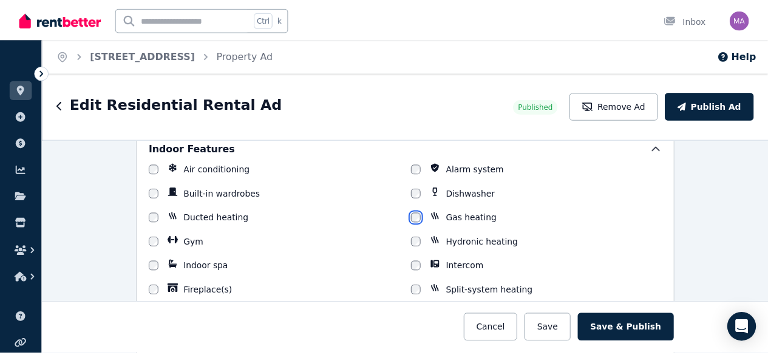
scroll to position [990, 0]
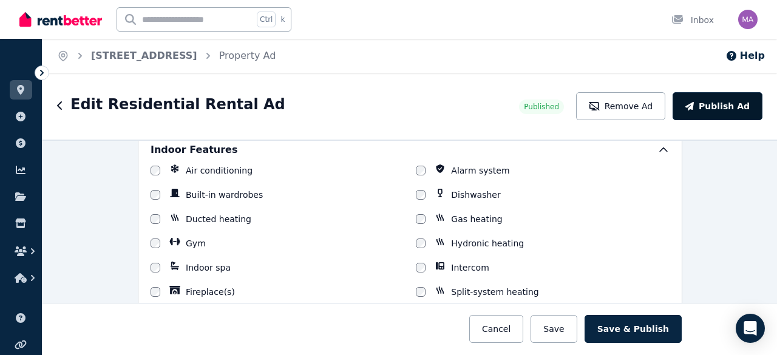
click at [710, 108] on button "Publish Ad" at bounding box center [718, 106] width 90 height 28
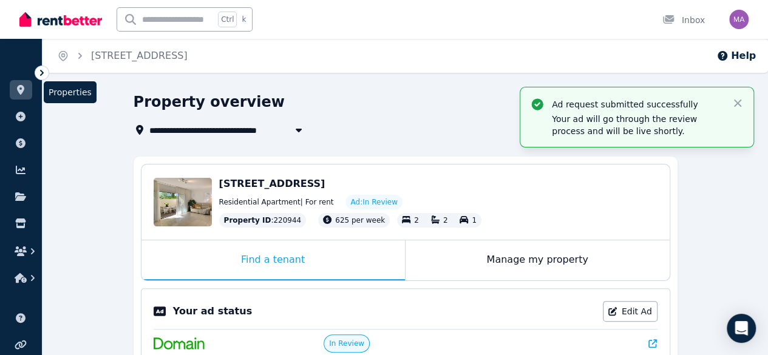
click at [19, 89] on icon at bounding box center [20, 90] width 7 height 10
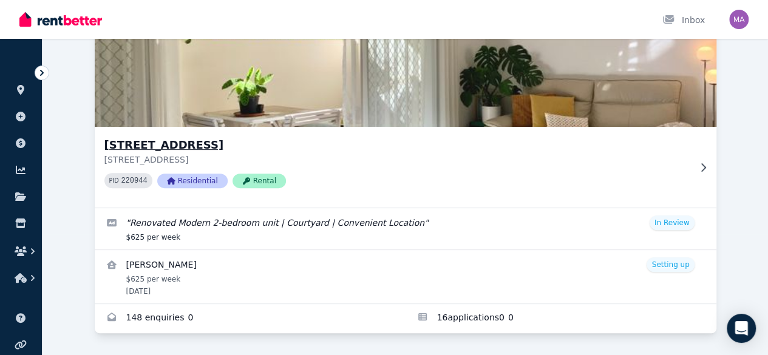
scroll to position [138, 0]
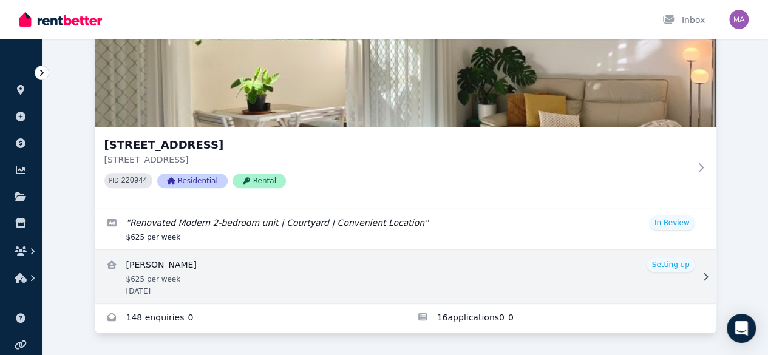
click at [700, 281] on icon at bounding box center [706, 277] width 12 height 9
click at [146, 253] on link "View details for Joon Ho Kim" at bounding box center [406, 276] width 622 height 53
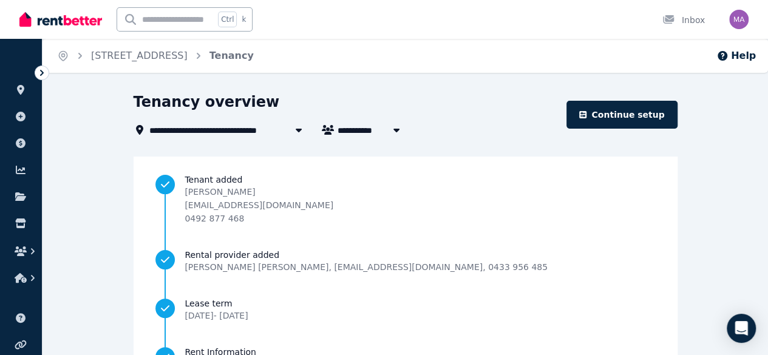
click at [345, 130] on span "[PERSON_NAME]" at bounding box center [384, 130] width 92 height 15
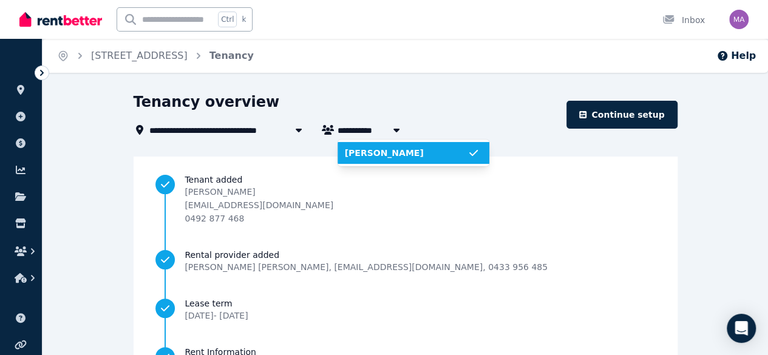
click at [345, 130] on span "[PERSON_NAME]" at bounding box center [384, 130] width 92 height 15
type input "**********"
click at [264, 141] on div "**********" at bounding box center [406, 320] width 544 height 457
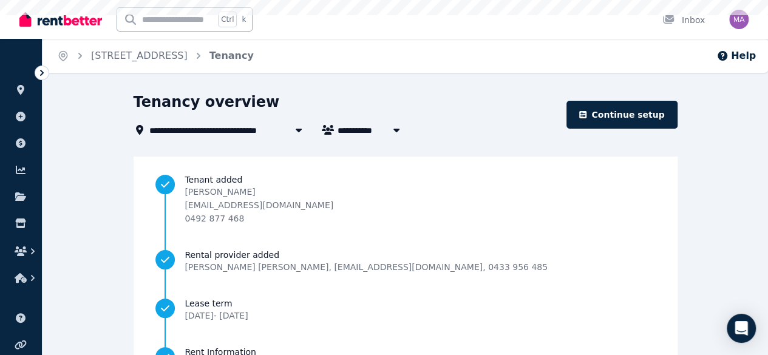
click at [256, 132] on span "[STREET_ADDRESS]" at bounding box center [202, 130] width 106 height 15
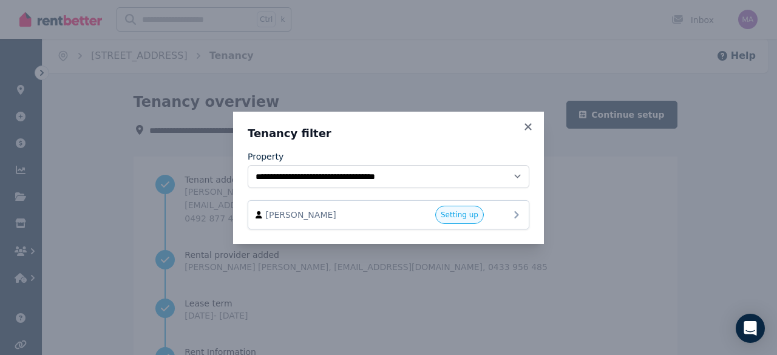
click at [514, 224] on div "[PERSON_NAME] Setting up" at bounding box center [389, 214] width 282 height 29
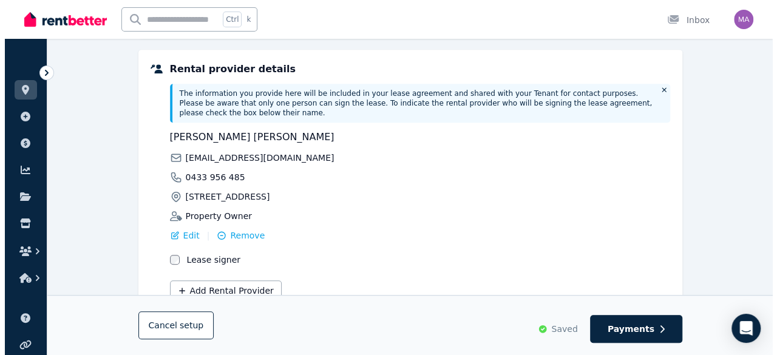
scroll to position [349, 0]
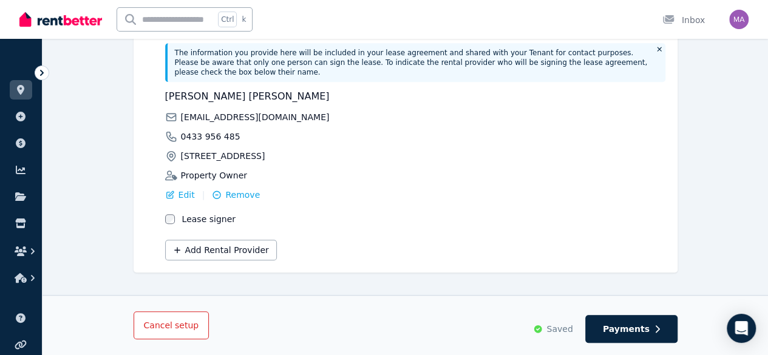
click at [166, 322] on span "Cancel setup" at bounding box center [171, 326] width 55 height 10
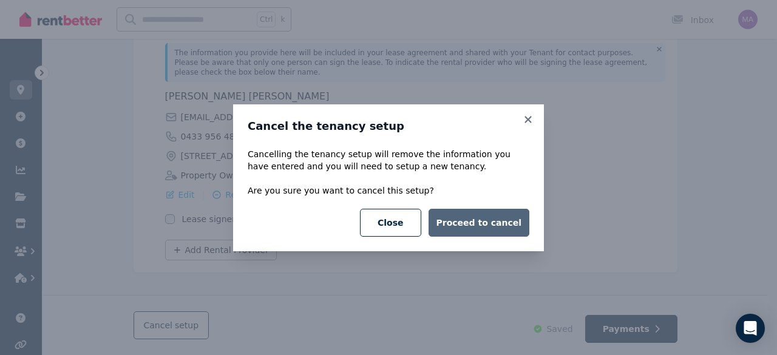
click at [473, 222] on button "Proceed to cancel" at bounding box center [479, 223] width 101 height 28
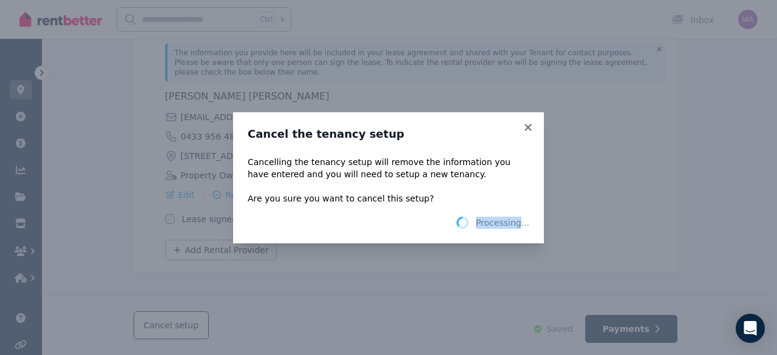
click at [469, 222] on icon at bounding box center [463, 223] width 12 height 12
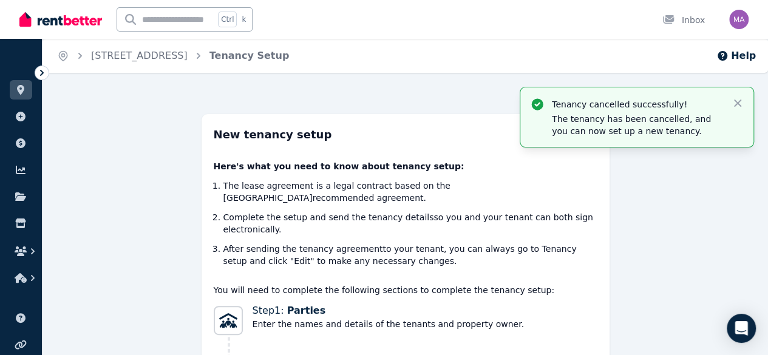
scroll to position [22, 0]
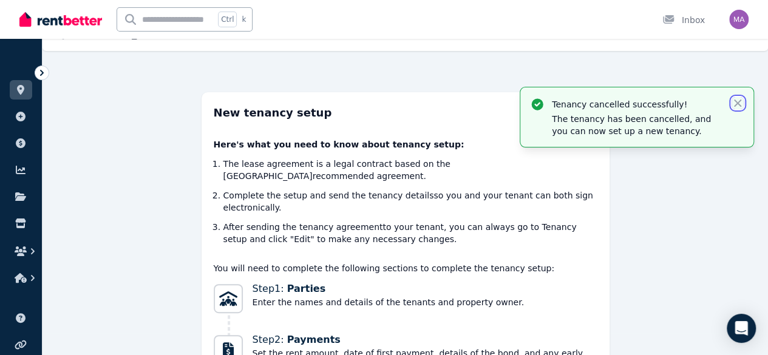
click at [732, 103] on icon "button" at bounding box center [738, 103] width 12 height 12
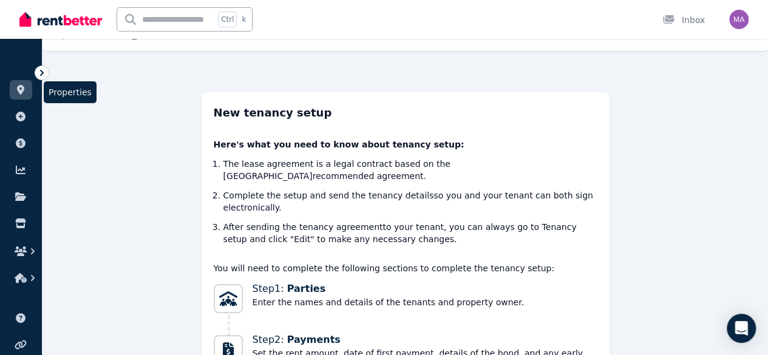
click at [17, 97] on link at bounding box center [21, 89] width 22 height 19
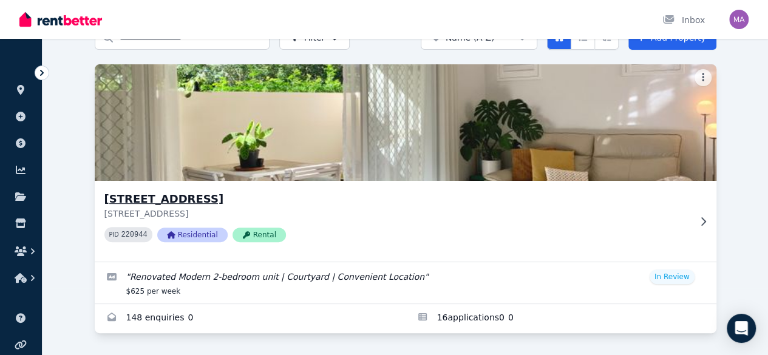
scroll to position [115, 0]
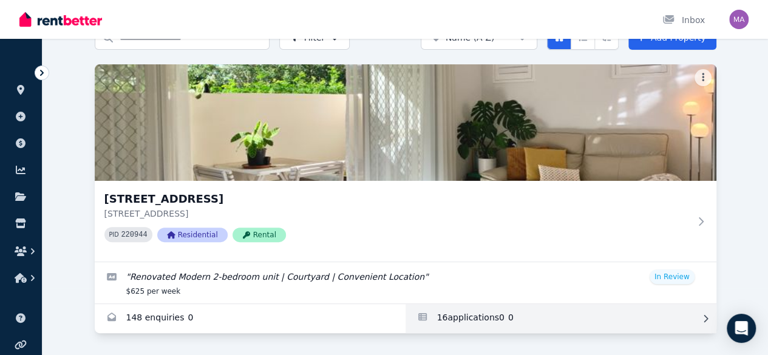
click at [406, 304] on link "Applications for Unit 1 11/13 Calder Road, Rydalmere" at bounding box center [561, 318] width 311 height 29
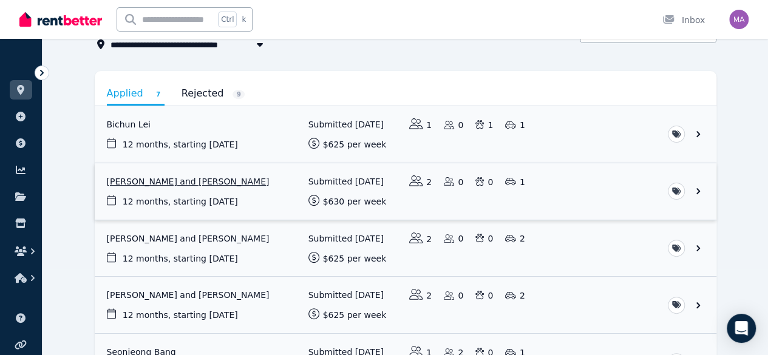
scroll to position [86, 0]
